Goal: Navigation & Orientation: Find specific page/section

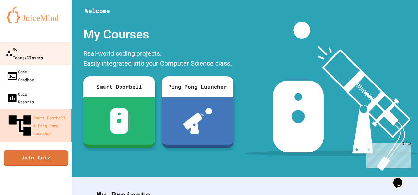
click at [30, 49] on div "My Teams/Classes" at bounding box center [25, 53] width 38 height 16
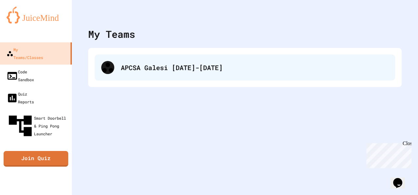
click at [175, 67] on div "APCSA Galesi [DATE]-[DATE]" at bounding box center [255, 68] width 268 height 10
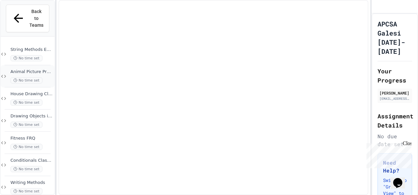
click at [29, 69] on span "Animal Picture Project" at bounding box center [31, 72] width 43 height 6
